Goal: Task Accomplishment & Management: Complete application form

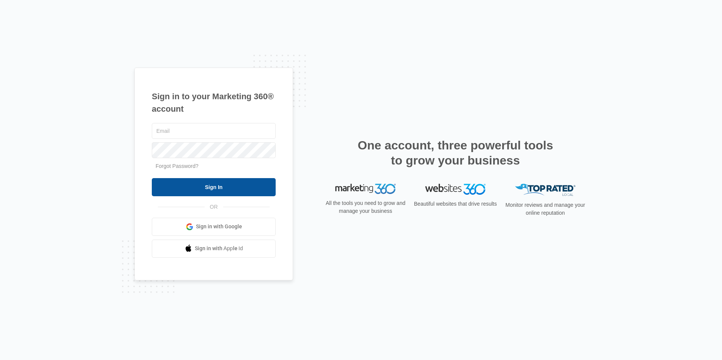
type input "[PERSON_NAME][EMAIL_ADDRESS][DOMAIN_NAME]"
click at [217, 188] on input "Sign In" at bounding box center [214, 187] width 124 height 18
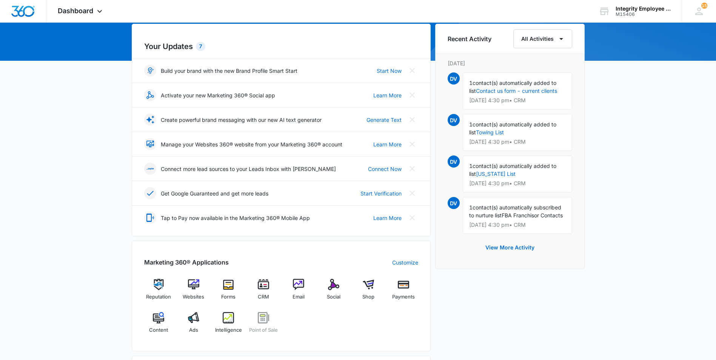
scroll to position [75, 0]
click at [262, 283] on img at bounding box center [263, 284] width 11 height 11
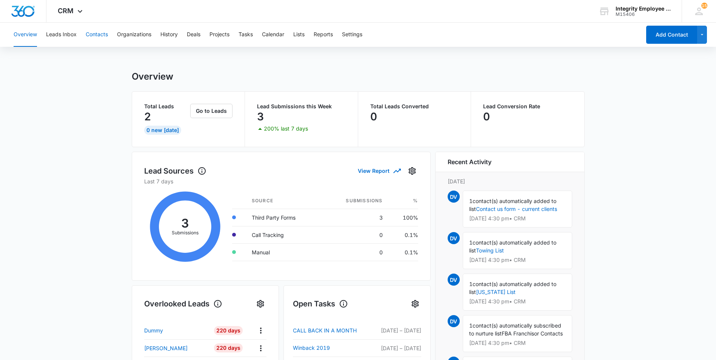
click at [99, 36] on button "Contacts" at bounding box center [97, 35] width 22 height 24
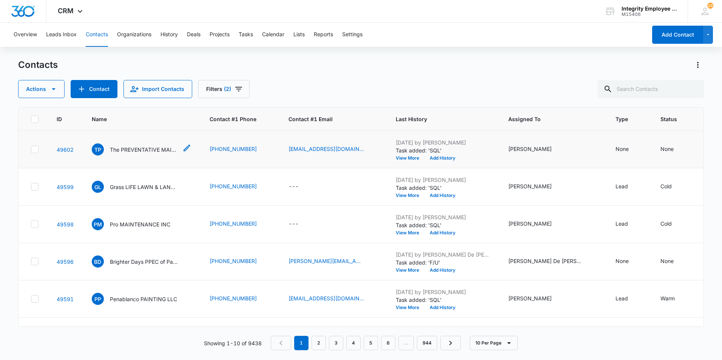
click at [151, 149] on p "The PREVENTATIVE MAINTENANCE TEAM LLC" at bounding box center [144, 150] width 68 height 8
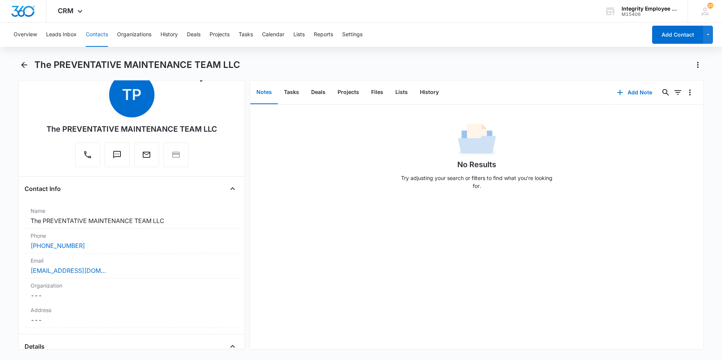
scroll to position [38, 0]
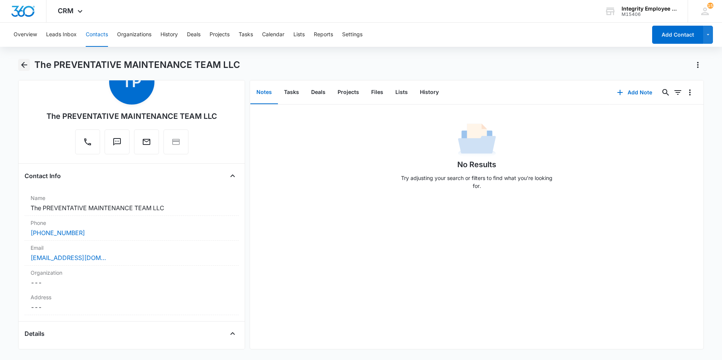
click at [25, 66] on icon "Back" at bounding box center [24, 64] width 9 height 9
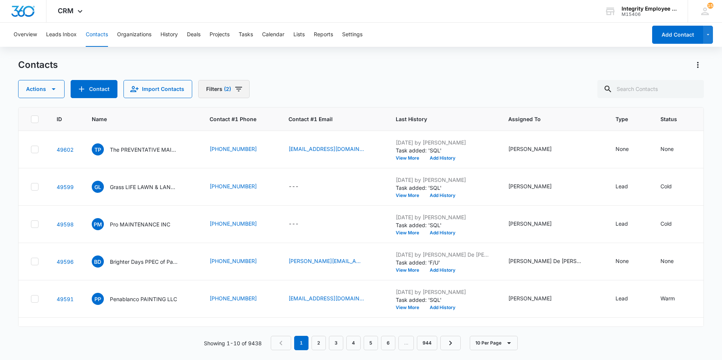
click at [212, 86] on button "Filters (2)" at bounding box center [223, 89] width 51 height 18
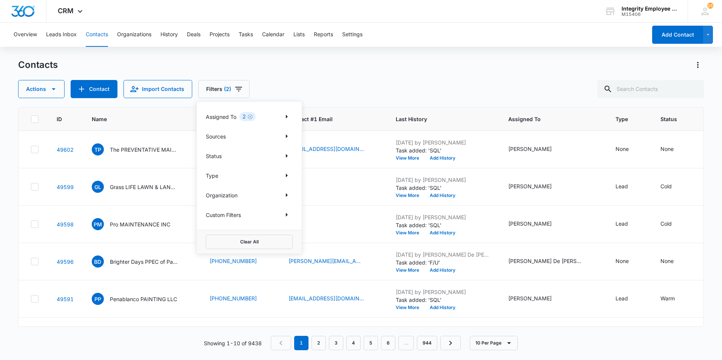
click at [221, 118] on p "Assigned To" at bounding box center [221, 117] width 31 height 8
click at [285, 115] on icon "Show Assigned To filters" at bounding box center [286, 116] width 9 height 9
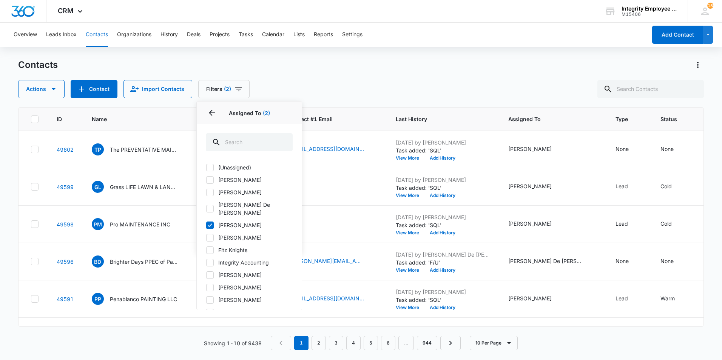
scroll to position [38, 0]
click at [205, 203] on div "(Unassigned) [PERSON_NAME] [PERSON_NAME] [PERSON_NAME] De Le [PERSON_NAME] [PER…" at bounding box center [249, 234] width 105 height 151
click at [209, 209] on icon at bounding box center [209, 212] width 7 height 7
click at [206, 212] on input "Fitz Knights" at bounding box center [206, 212] width 0 height 0
checkbox input "true"
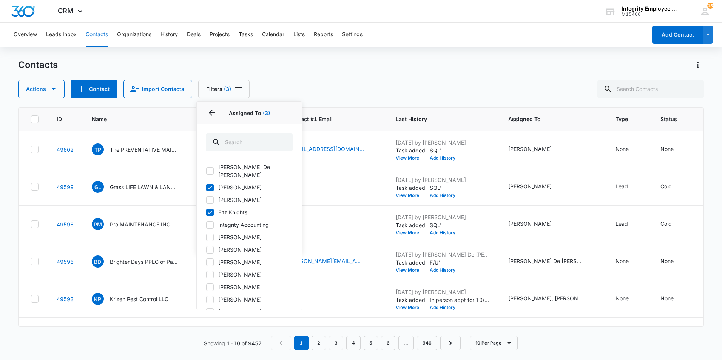
click at [256, 66] on div "Contacts" at bounding box center [360, 65] width 685 height 12
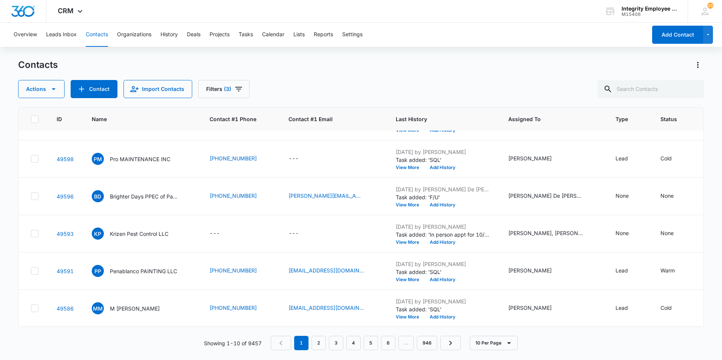
scroll to position [113, 0]
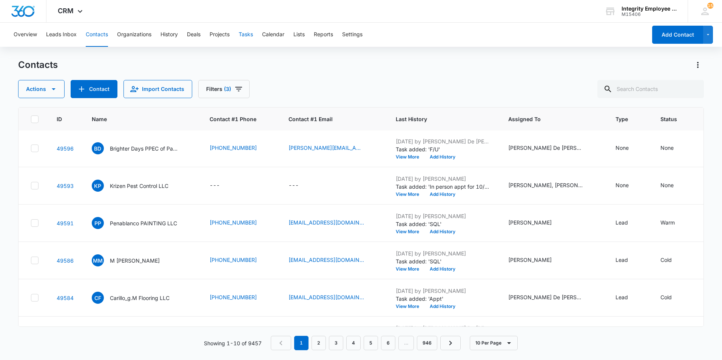
click at [248, 32] on button "Tasks" at bounding box center [246, 35] width 14 height 24
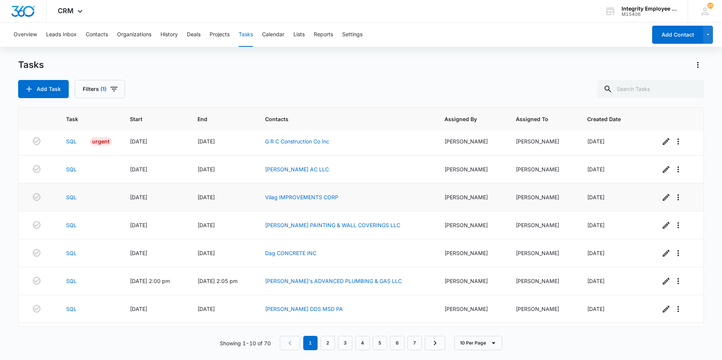
scroll to position [83, 0]
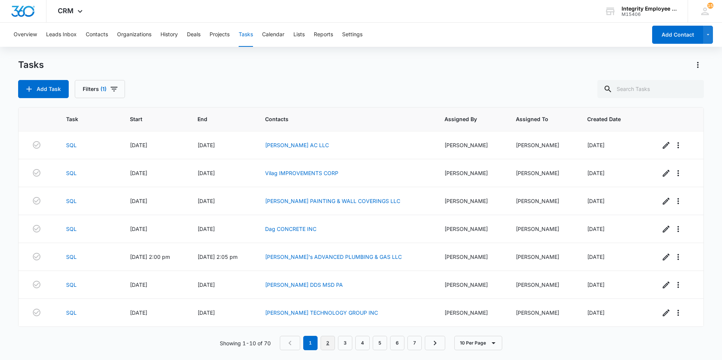
click at [325, 341] on link "2" at bounding box center [327, 343] width 14 height 14
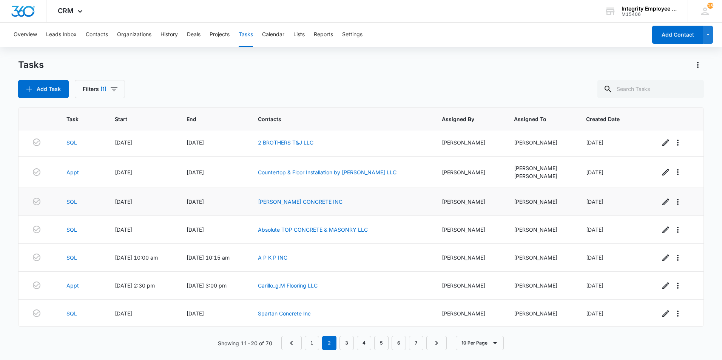
scroll to position [87, 0]
click at [662, 203] on icon "button" at bounding box center [665, 201] width 7 height 7
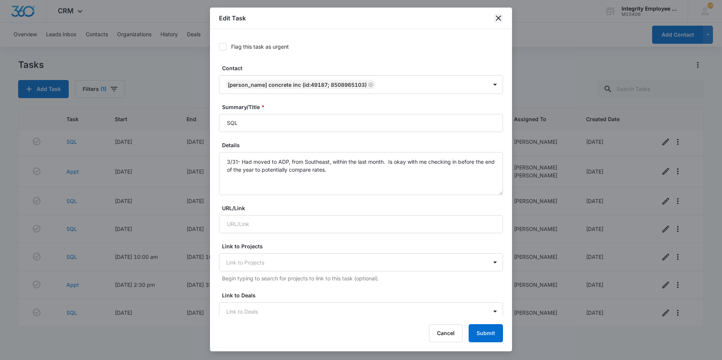
click at [497, 17] on icon "close" at bounding box center [498, 17] width 5 height 5
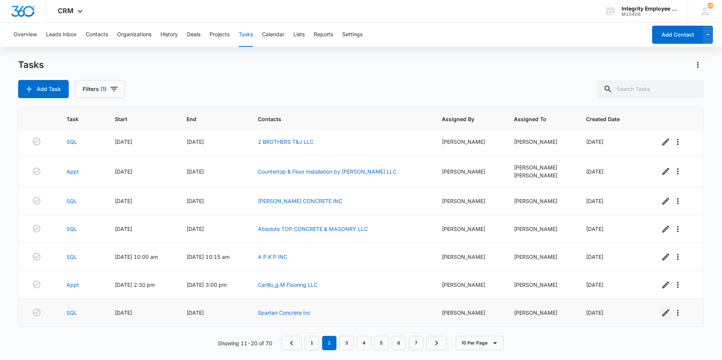
click at [661, 313] on icon "button" at bounding box center [665, 312] width 9 height 9
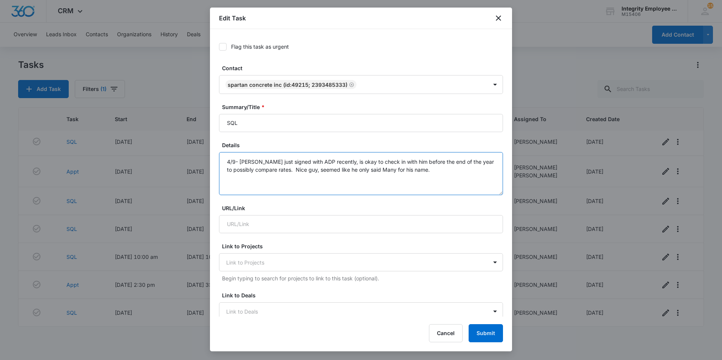
click at [453, 174] on textarea "4/9- [PERSON_NAME] just signed with ADP recently, is okay to check in with him …" at bounding box center [361, 173] width 284 height 43
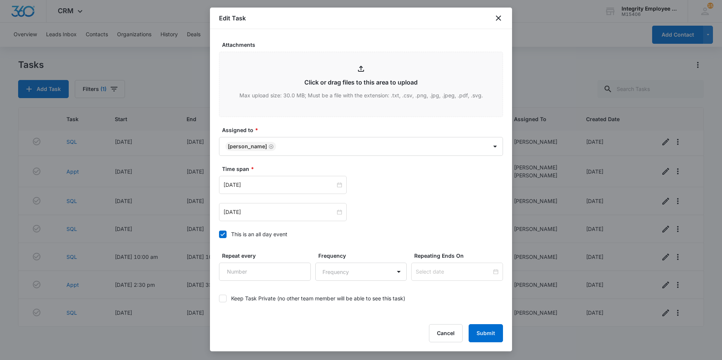
scroll to position [340, 0]
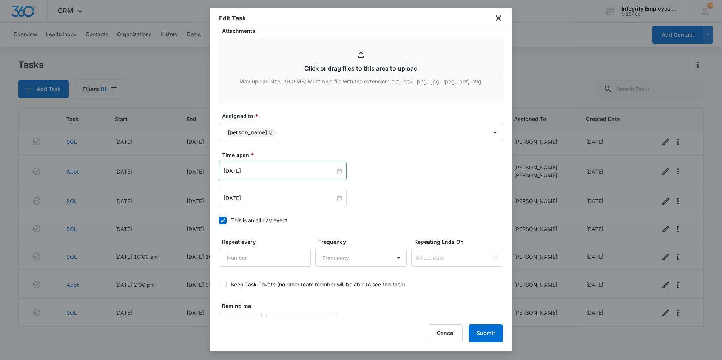
type textarea "4/9- [PERSON_NAME] just signed with ADP recently, is okay to check in with him …"
click at [297, 180] on div "[DATE]" at bounding box center [283, 171] width 128 height 18
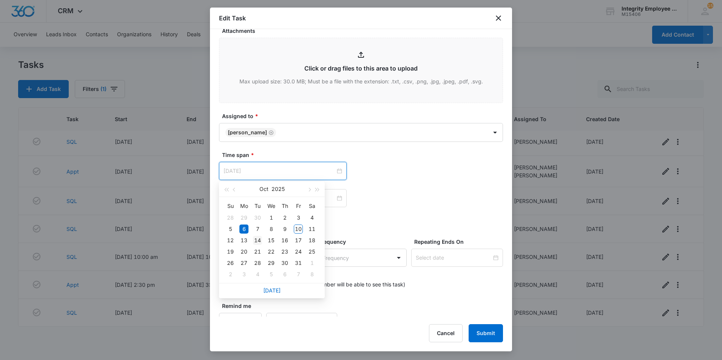
type input "[DATE]"
click at [259, 239] on div "14" at bounding box center [257, 240] width 9 height 9
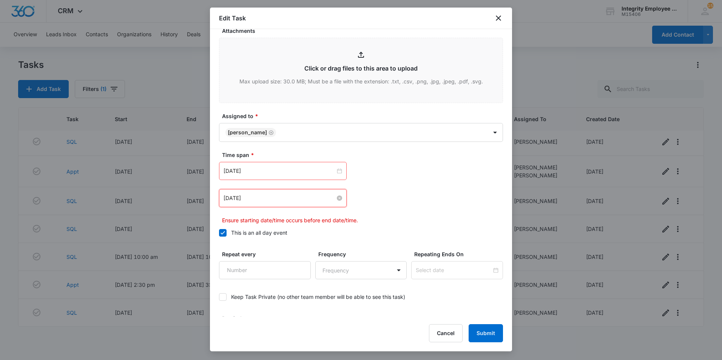
click at [266, 199] on input "[DATE]" at bounding box center [279, 198] width 112 height 8
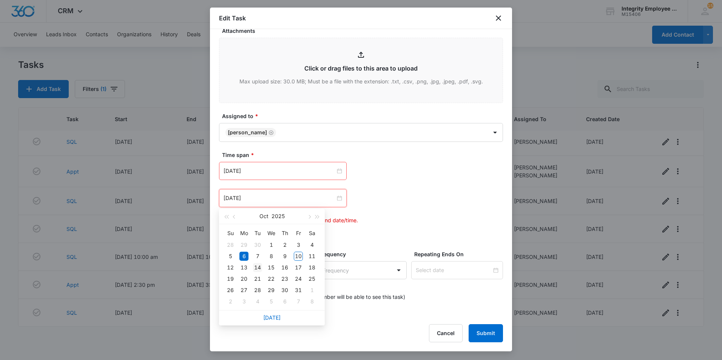
type input "[DATE]"
click at [256, 265] on div "14" at bounding box center [257, 267] width 9 height 9
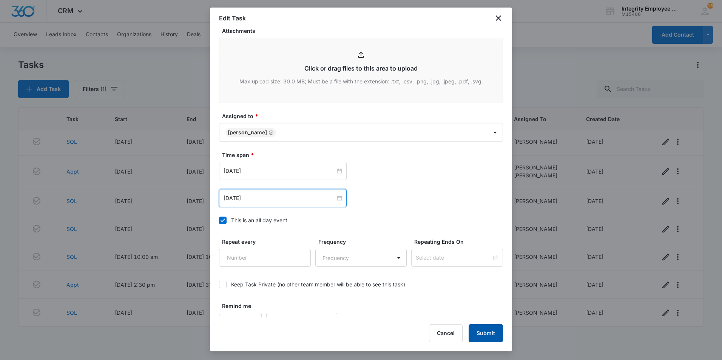
click at [491, 333] on button "Submit" at bounding box center [485, 333] width 34 height 18
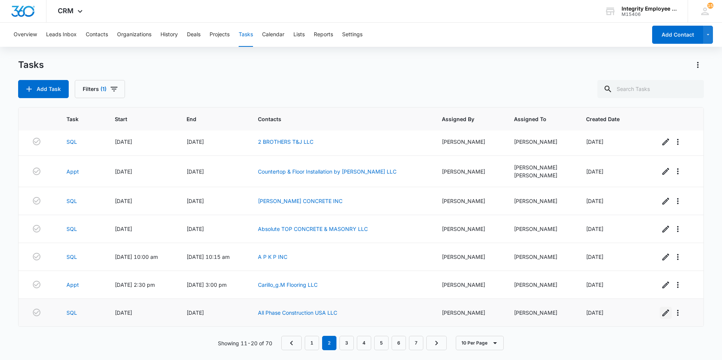
click at [662, 313] on icon "button" at bounding box center [665, 312] width 7 height 7
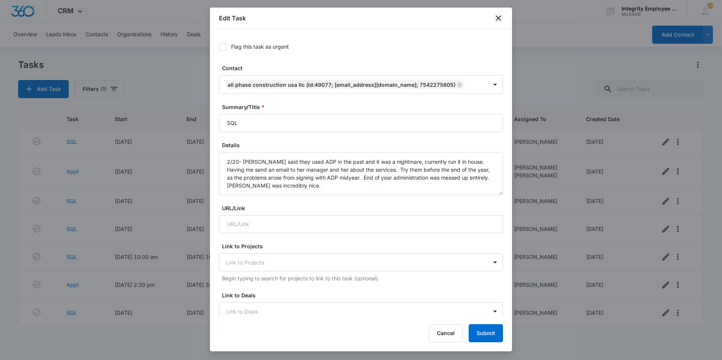
click at [499, 18] on icon "close" at bounding box center [498, 18] width 9 height 9
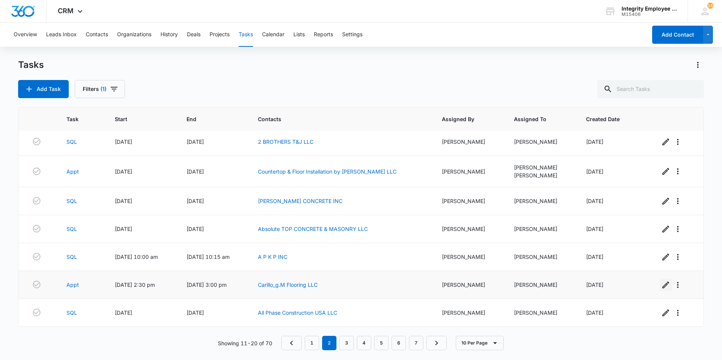
click at [661, 286] on icon "button" at bounding box center [665, 284] width 9 height 9
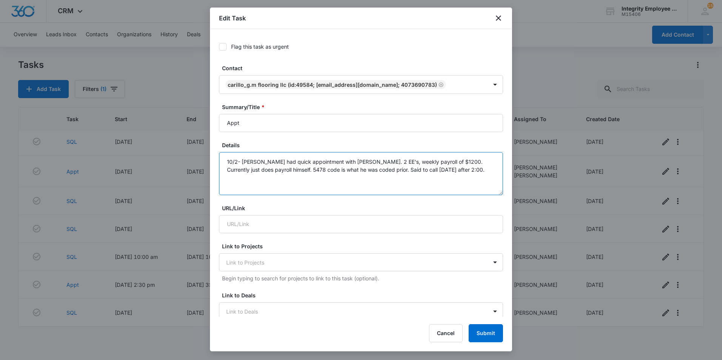
click at [466, 169] on textarea "10/2- [PERSON_NAME] had quick appointment with [PERSON_NAME]. 2 EE's, weekly pa…" at bounding box center [361, 173] width 284 height 43
type textarea "10/2- [PERSON_NAME] had quick appointment with [PERSON_NAME]. 2 EE's, weekly pa…"
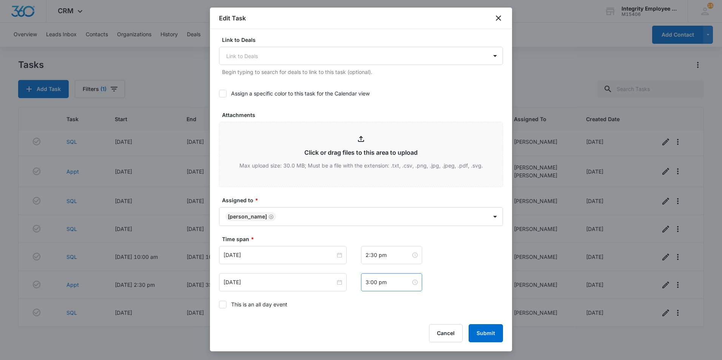
scroll to position [302, 0]
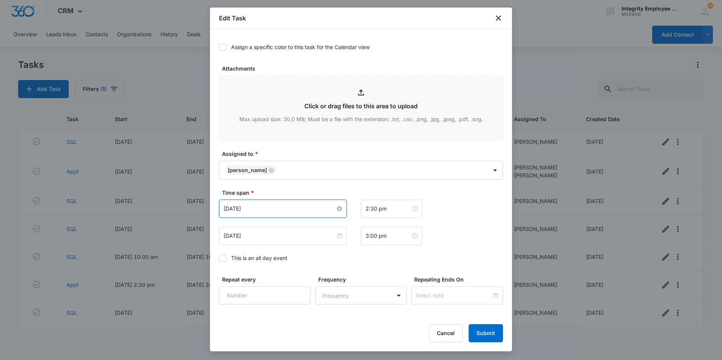
click at [285, 208] on input "[DATE]" at bounding box center [279, 209] width 112 height 8
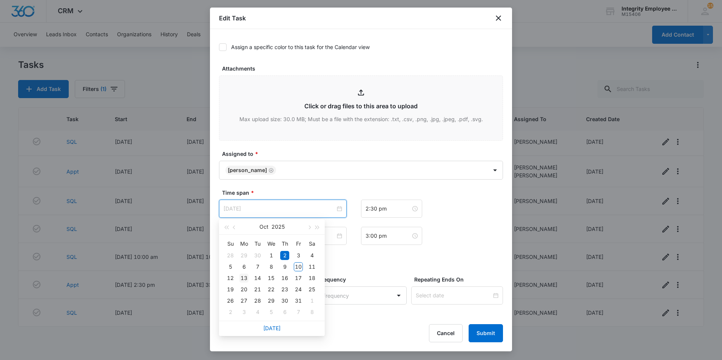
type input "[DATE]"
click at [245, 278] on div "13" at bounding box center [243, 278] width 9 height 9
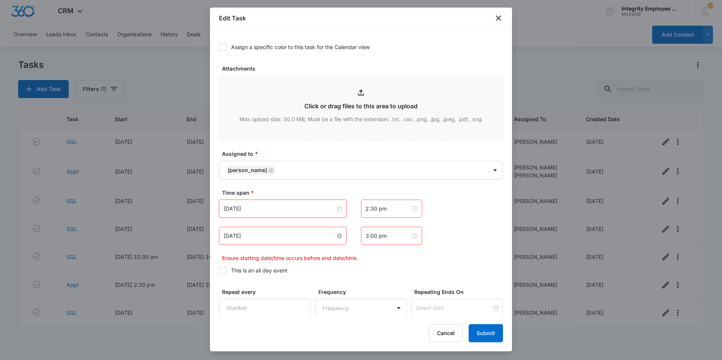
click at [258, 239] on input "[DATE]" at bounding box center [279, 236] width 112 height 8
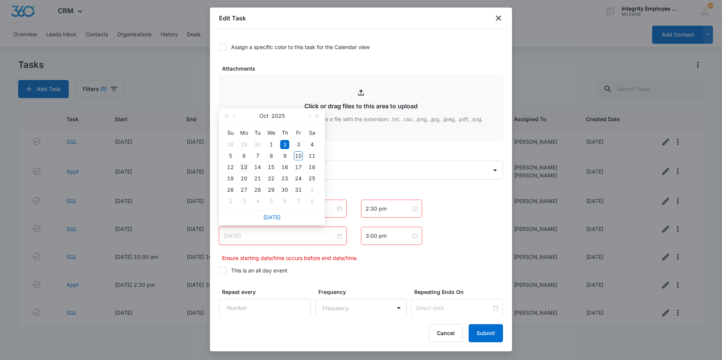
type input "[DATE]"
click at [246, 168] on div "13" at bounding box center [243, 167] width 9 height 9
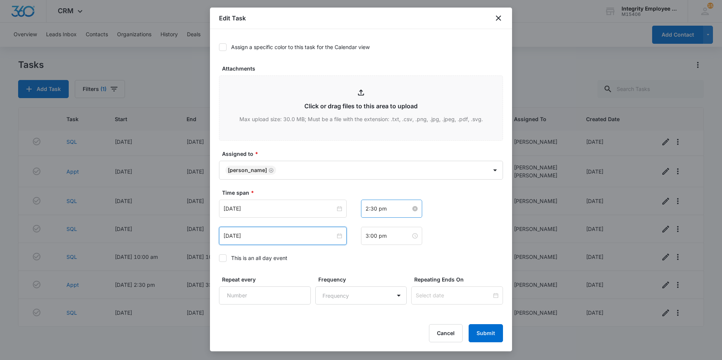
click at [374, 212] on input "2:30 pm" at bounding box center [387, 209] width 45 height 8
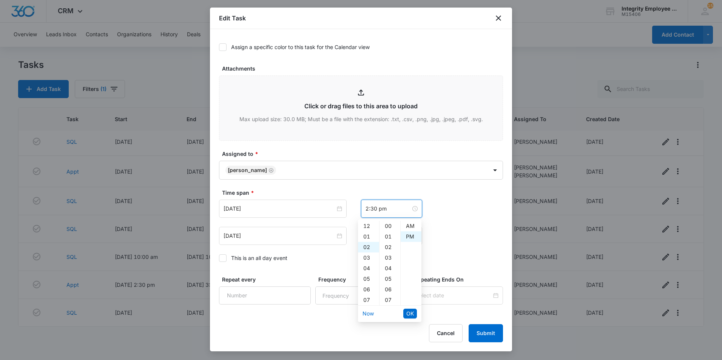
scroll to position [11, 0]
click at [368, 246] on div "04" at bounding box center [368, 247] width 21 height 11
click at [387, 225] on div "00" at bounding box center [389, 226] width 21 height 11
type input "4:00 pm"
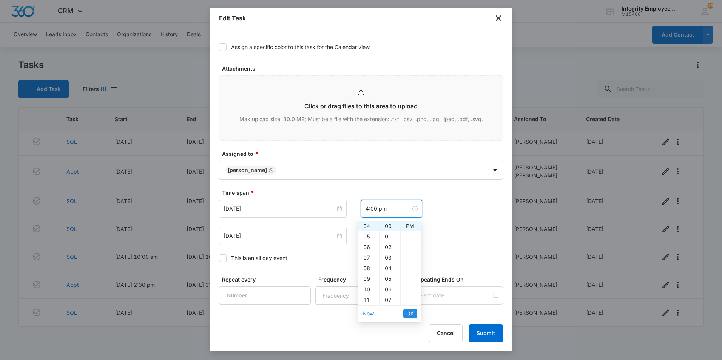
click at [409, 312] on span "OK" at bounding box center [410, 313] width 8 height 8
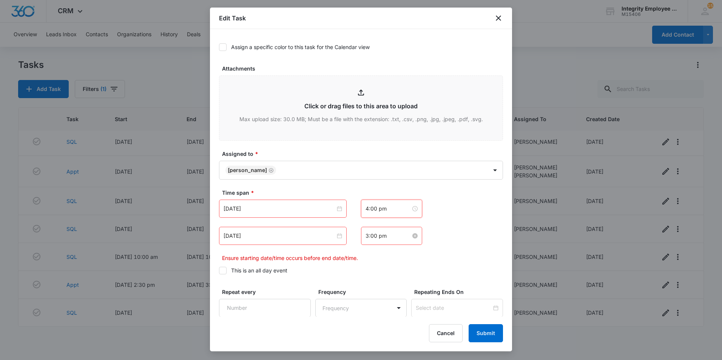
click at [391, 235] on input "3:00 pm" at bounding box center [387, 236] width 45 height 8
drag, startPoint x: 365, startPoint y: 265, endPoint x: 370, endPoint y: 263, distance: 4.9
click at [365, 264] on div "04" at bounding box center [368, 264] width 21 height 11
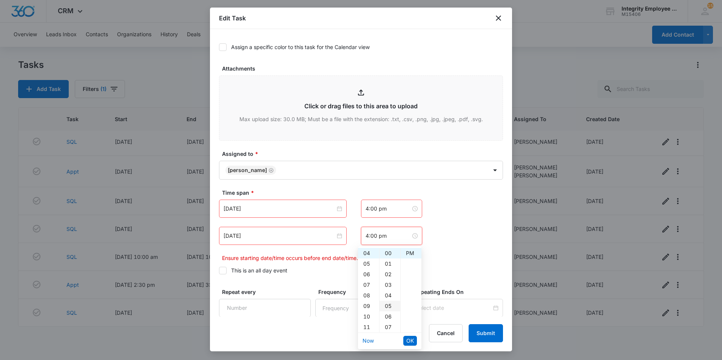
click at [389, 302] on div "05" at bounding box center [389, 306] width 21 height 11
type input "4:05 pm"
click at [407, 339] on span "OK" at bounding box center [410, 341] width 8 height 8
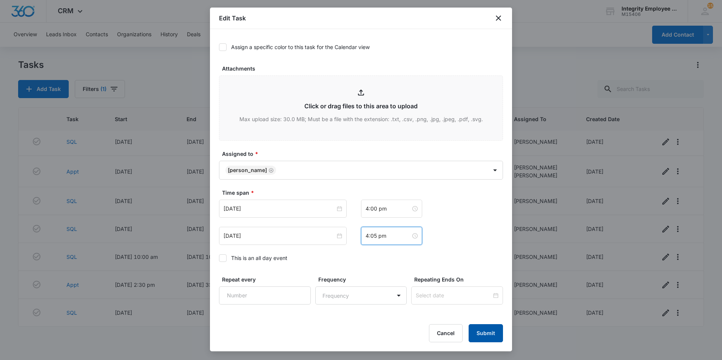
click at [481, 332] on button "Submit" at bounding box center [485, 333] width 34 height 18
